Goal: Transaction & Acquisition: Book appointment/travel/reservation

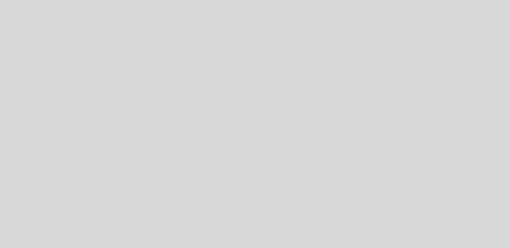
select select "es"
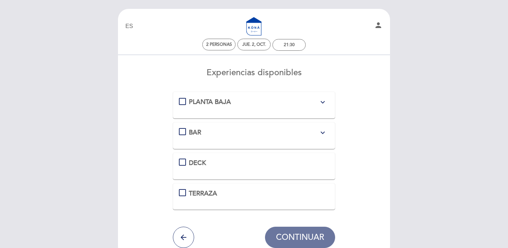
click at [184, 102] on div "PLANTA BAJA expand_more" at bounding box center [254, 101] width 151 height 9
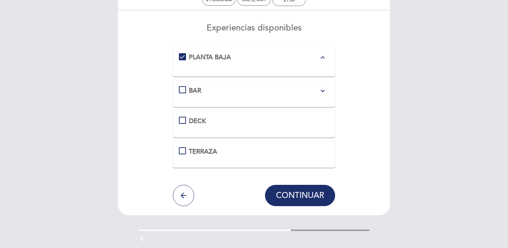
scroll to position [45, 0]
click at [297, 195] on span "CONTINUAR" at bounding box center [300, 195] width 48 height 10
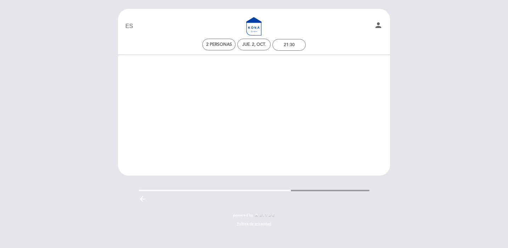
scroll to position [0, 0]
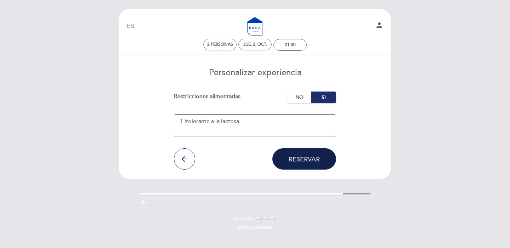
click at [306, 160] on span "Reservar" at bounding box center [304, 159] width 31 height 8
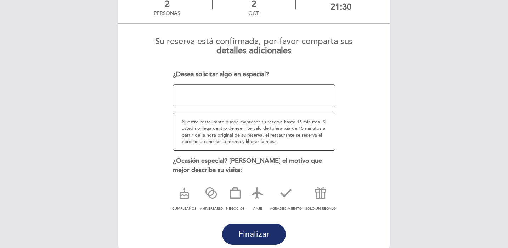
scroll to position [52, 0]
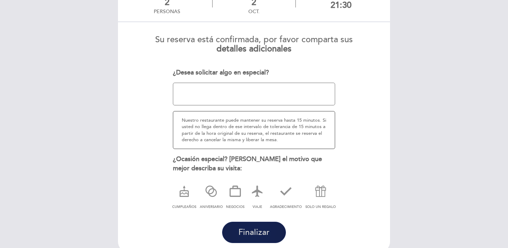
click at [263, 231] on span "Finalizar" at bounding box center [253, 232] width 31 height 10
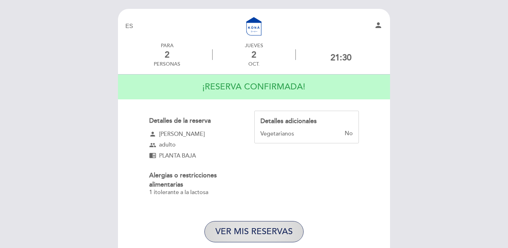
click at [282, 232] on button "VER MIS RESERVAS" at bounding box center [253, 231] width 99 height 21
select select "es"
